Goal: Transaction & Acquisition: Purchase product/service

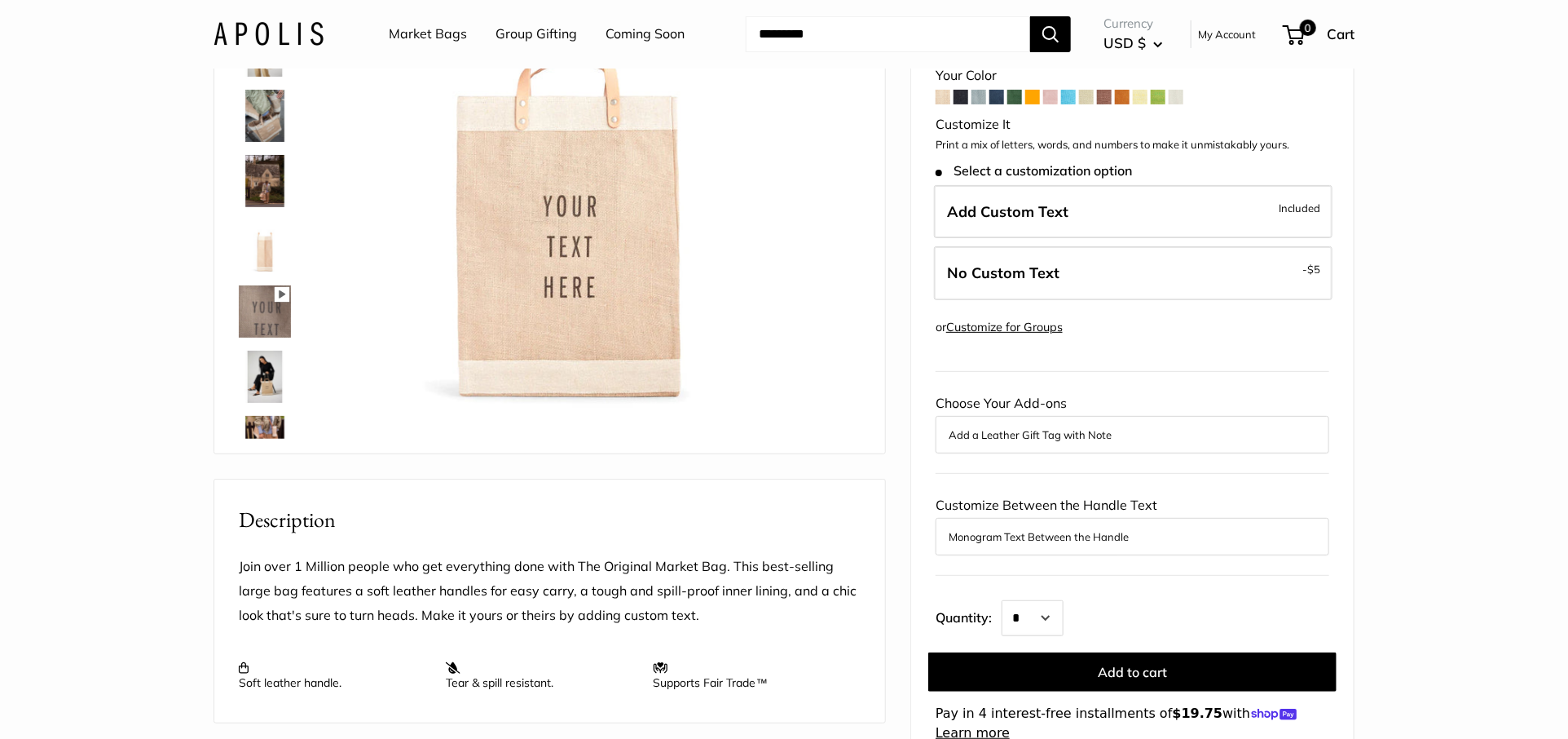
scroll to position [157, 0]
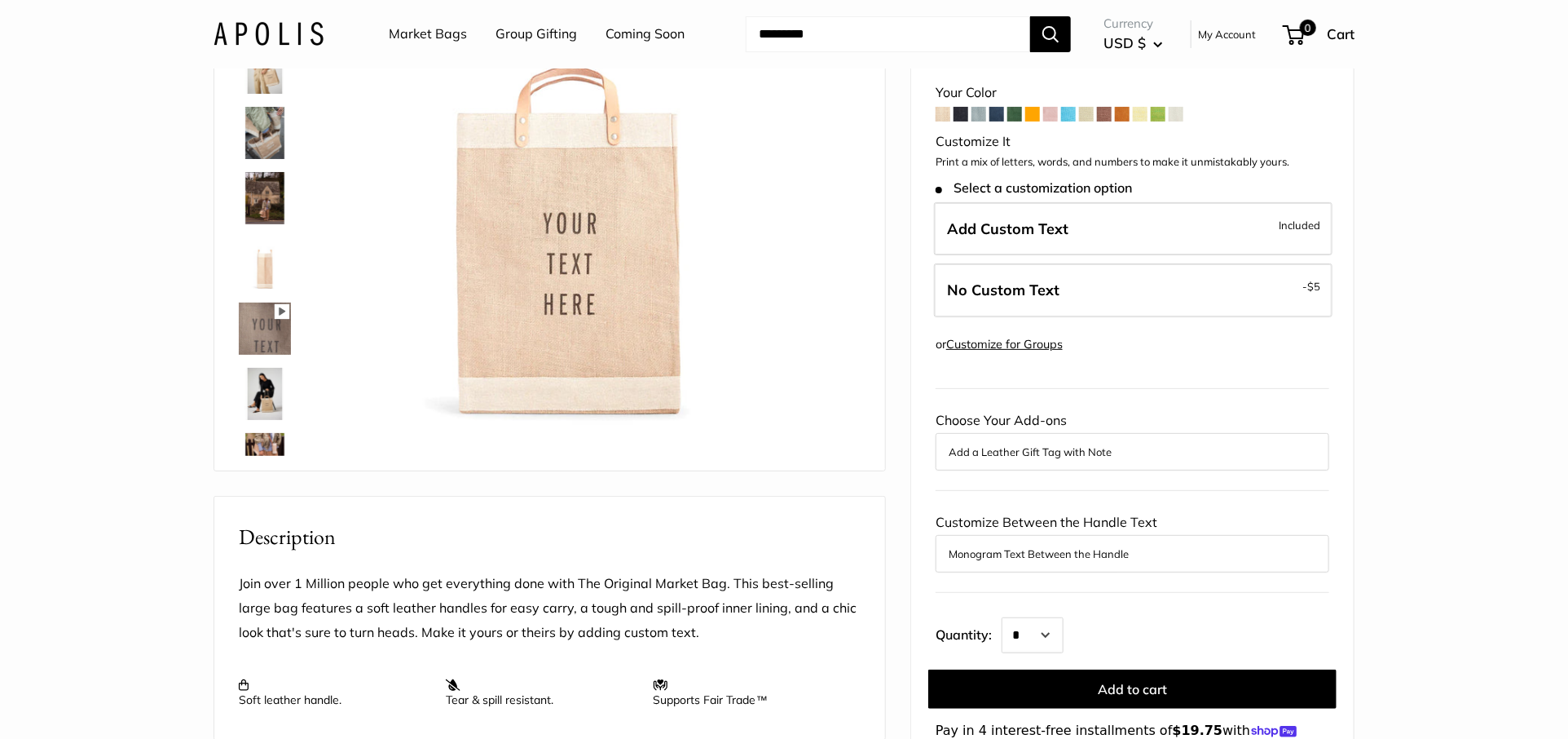
click at [979, 115] on span at bounding box center [979, 115] width 15 height 15
